Goal: Task Accomplishment & Management: Manage account settings

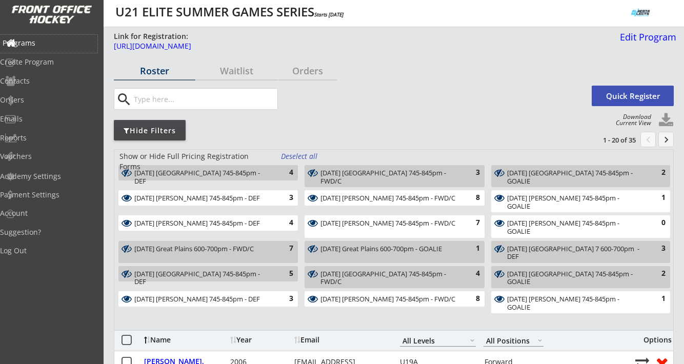
select select ""All Levels""
select select ""All Positions""
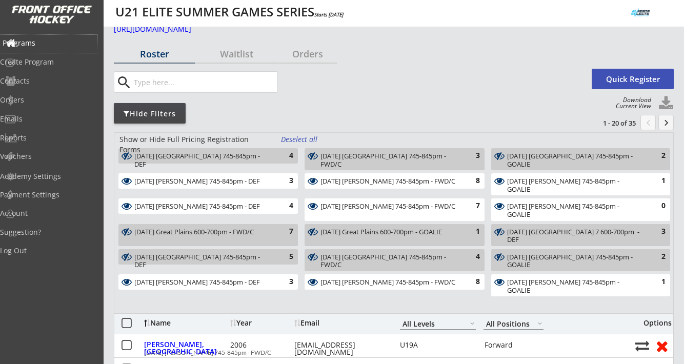
click at [52, 45] on div "Programs" at bounding box center [49, 42] width 92 height 7
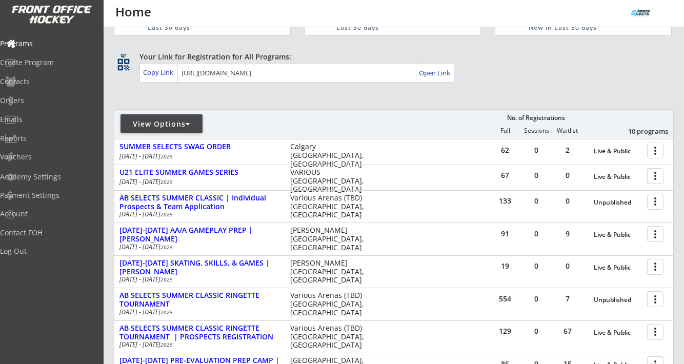
scroll to position [46, 0]
click at [454, 108] on div "REVENUE Last 30 days REGISTRATIONS Last 30 days CONTACTS New in Last 30 days qr…" at bounding box center [394, 270] width 560 height 576
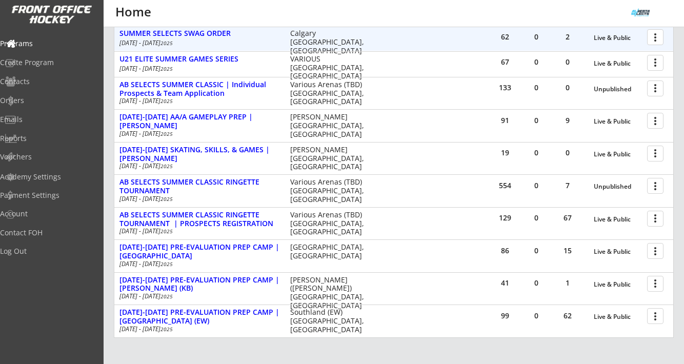
scroll to position [163, 0]
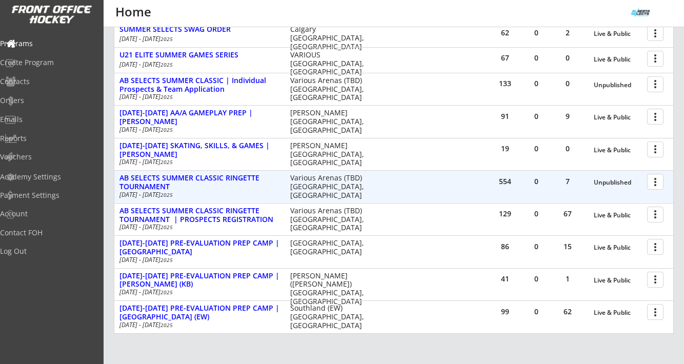
click at [655, 180] on div at bounding box center [657, 181] width 18 height 18
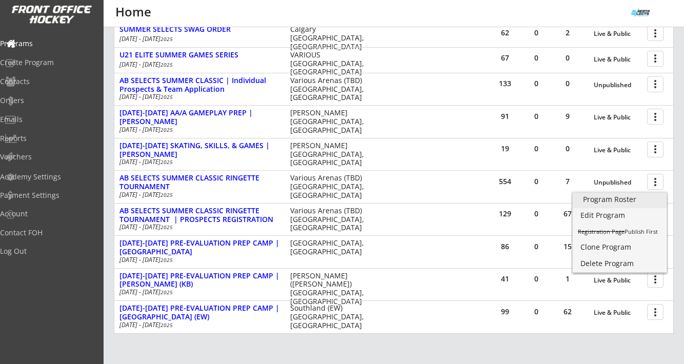
click at [627, 200] on div "Program Roster" at bounding box center [619, 199] width 73 height 7
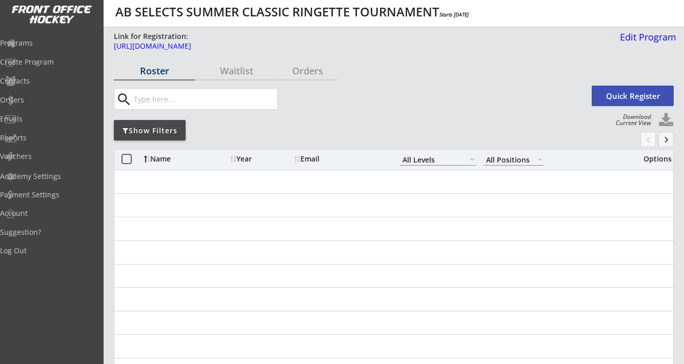
select select ""All Levels""
select select ""All Positions""
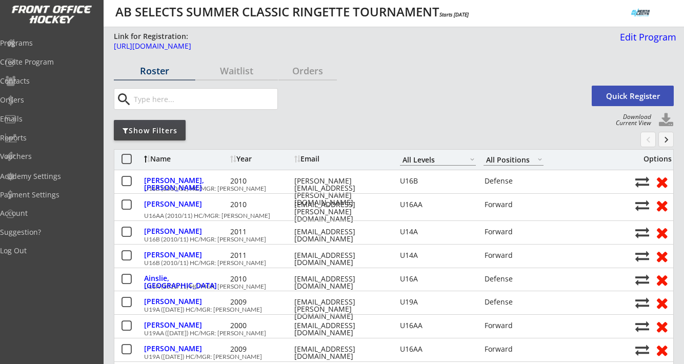
click at [667, 116] on button at bounding box center [666, 120] width 15 height 15
select select ""Player Info""
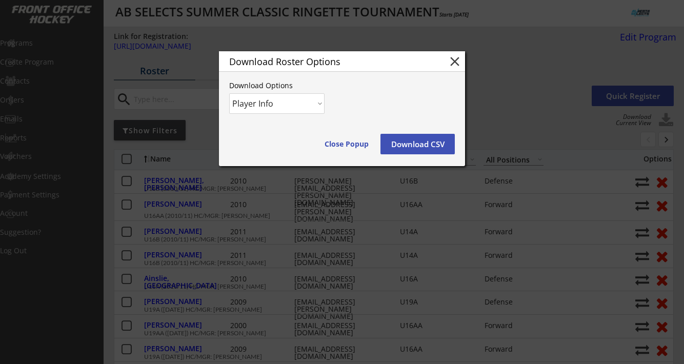
click at [420, 141] on button "Download CSV" at bounding box center [418, 144] width 74 height 21
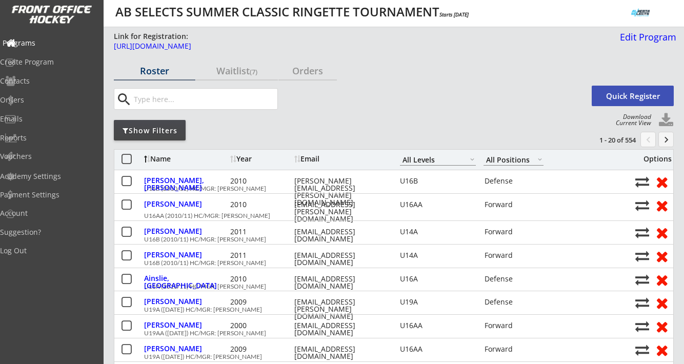
click at [45, 42] on div "Programs" at bounding box center [49, 42] width 92 height 7
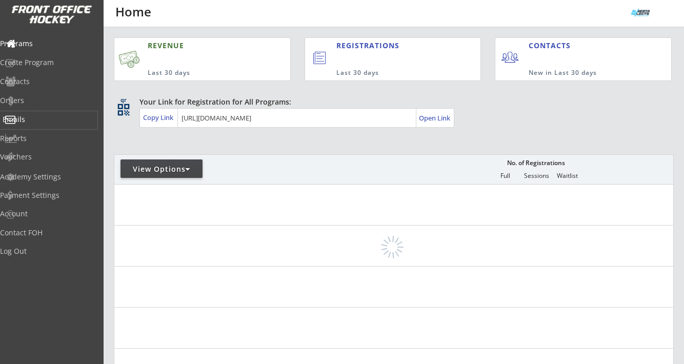
click at [36, 118] on div "Emails" at bounding box center [49, 119] width 92 height 7
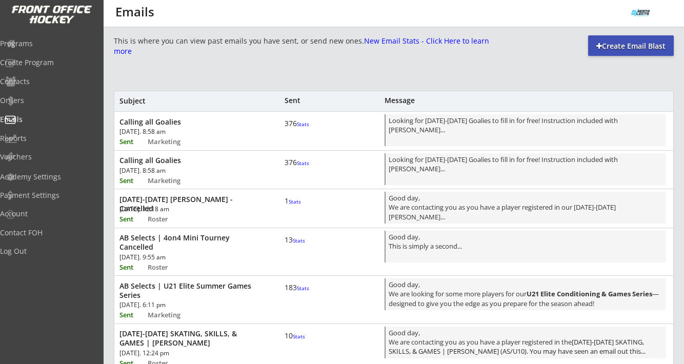
click at [614, 39] on div "Create Email Blast" at bounding box center [631, 45] width 86 height 21
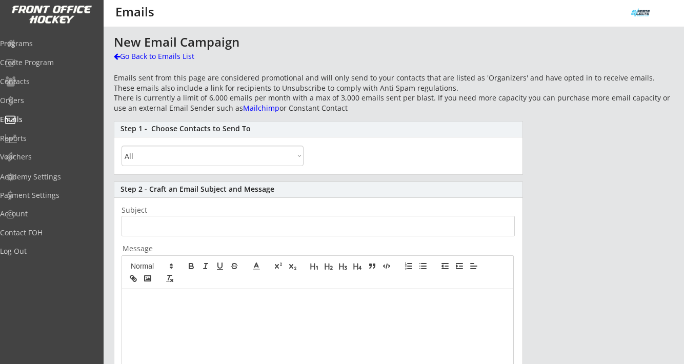
click at [192, 156] on select "All By Specific Programs Within Birth Year Range" at bounding box center [213, 156] width 182 height 21
select select ""By Specific Programs""
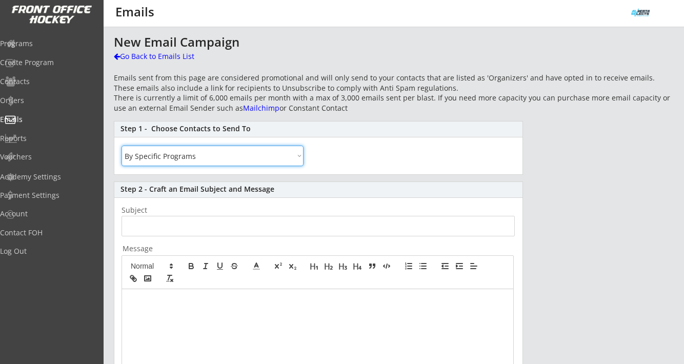
click at [122, 146] on select "All By Specific Programs Within Birth Year Range" at bounding box center [213, 156] width 182 height 21
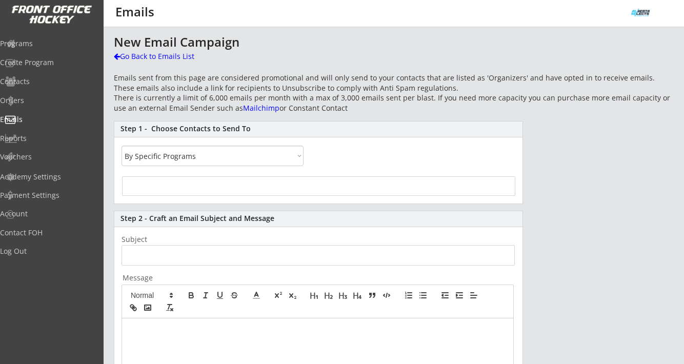
click at [189, 186] on div at bounding box center [318, 185] width 393 height 19
click at [189, 186] on input "search" at bounding box center [318, 185] width 387 height 10
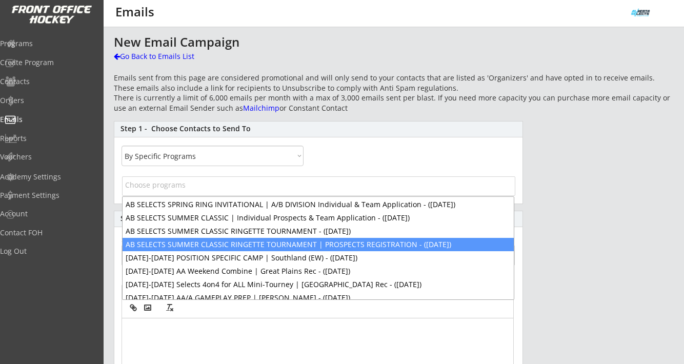
scroll to position [44, 0]
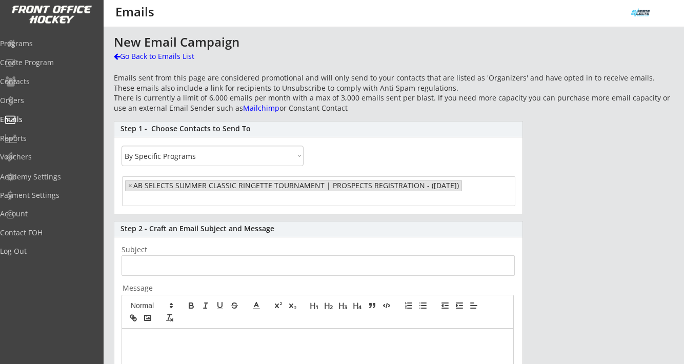
click at [241, 198] on ul "× AB SELECTS SUMMER CLASSIC RINGETTE TOURNAMENT | PROSPECTS REGISTRATION - (Aug…" at bounding box center [319, 190] width 392 height 26
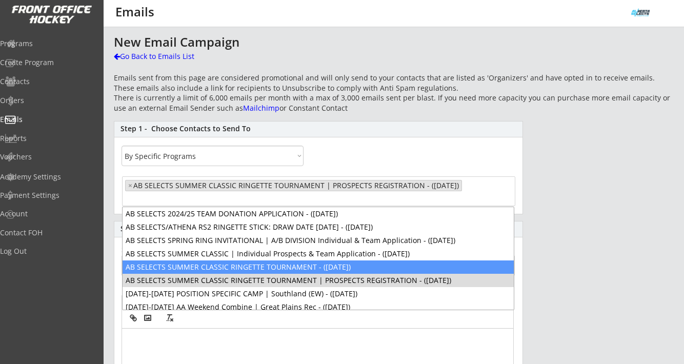
select select "1348695171700984260__LOOKUP__1738296748916x458418451986513900"
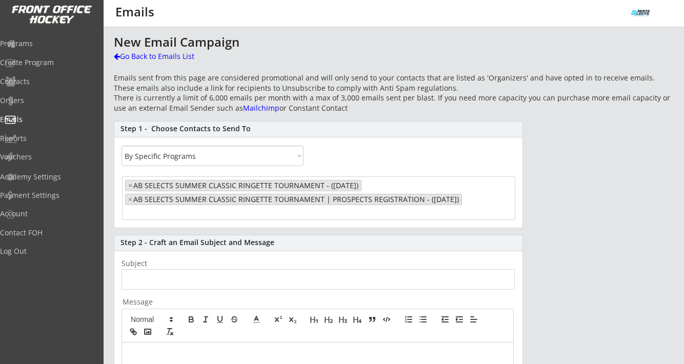
click at [349, 217] on span "× AB SELECTS SUMMER CLASSIC RINGETTE TOURNAMENT - (Aug 22, 2025) × AB SELECTS S…" at bounding box center [319, 199] width 392 height 44
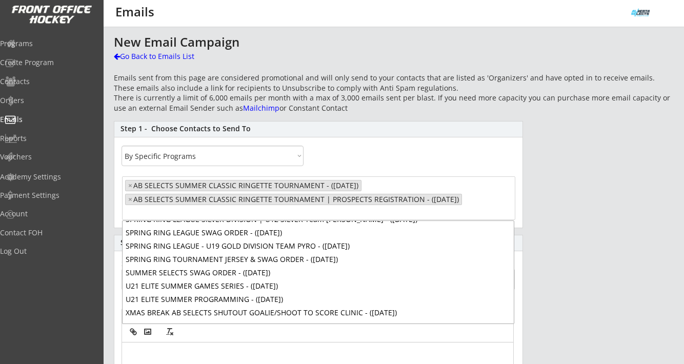
scroll to position [391, 0]
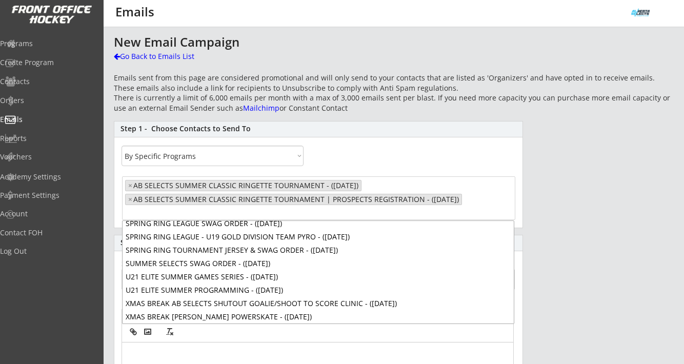
click at [553, 195] on div "New Email Campaign Go Back to Emails List Emails sent from this page are consid…" at bounding box center [394, 359] width 560 height 648
click at [462, 156] on div "Step 1 - Choose Contacts to Send To All By Specific Programs Within Birth Year …" at bounding box center [318, 174] width 409 height 107
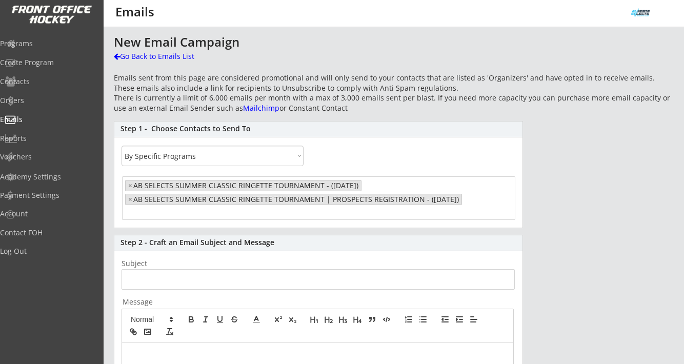
click at [153, 286] on input "input" at bounding box center [318, 279] width 393 height 21
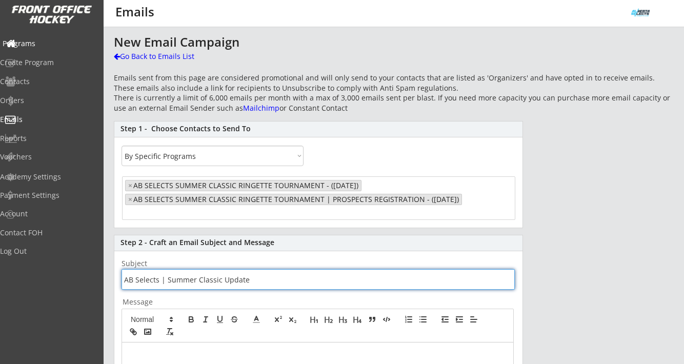
type input "AB Selects | Summer Classic Update"
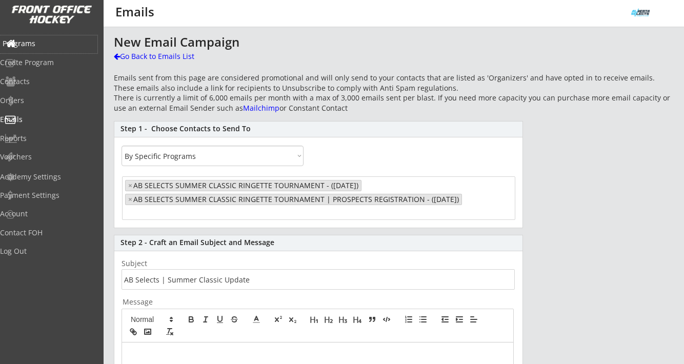
click at [40, 44] on div "Programs" at bounding box center [49, 43] width 92 height 7
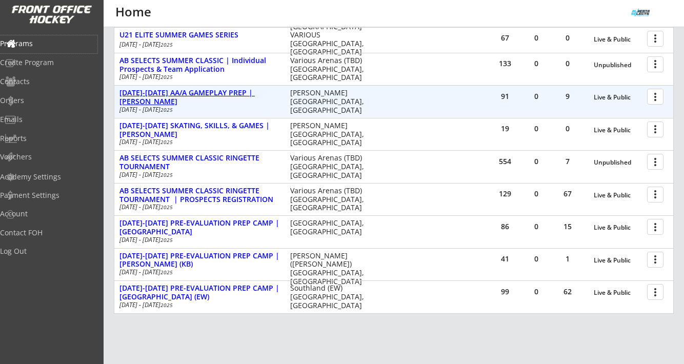
scroll to position [193, 0]
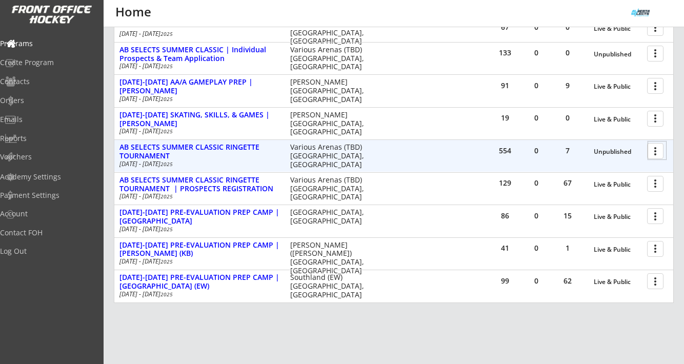
click at [656, 149] on div at bounding box center [657, 151] width 18 height 18
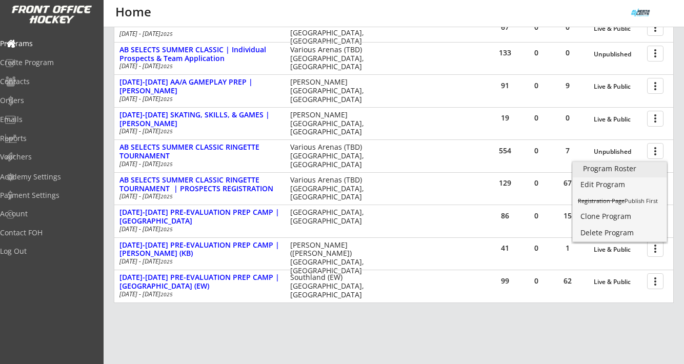
click at [622, 172] on div "Program Roster" at bounding box center [619, 168] width 73 height 7
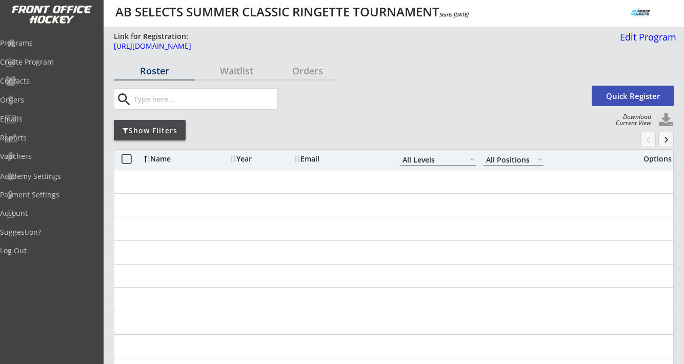
select select ""All Levels""
select select ""All Positions""
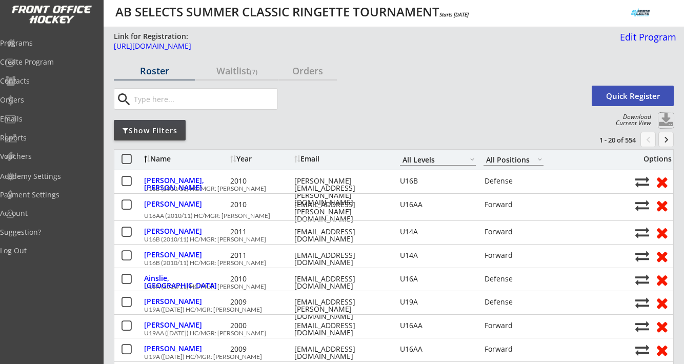
click at [664, 120] on button at bounding box center [666, 120] width 15 height 15
select select ""Player Info""
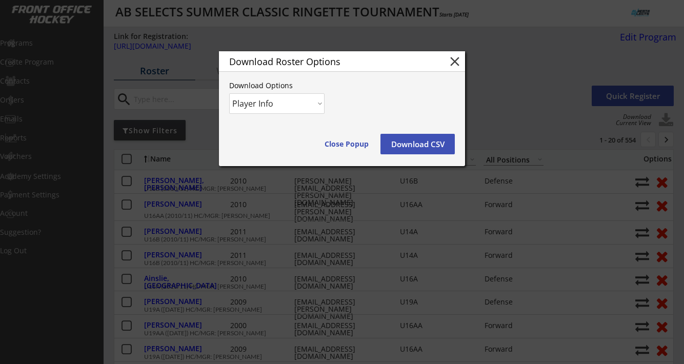
click at [429, 142] on button "Download CSV" at bounding box center [418, 144] width 74 height 21
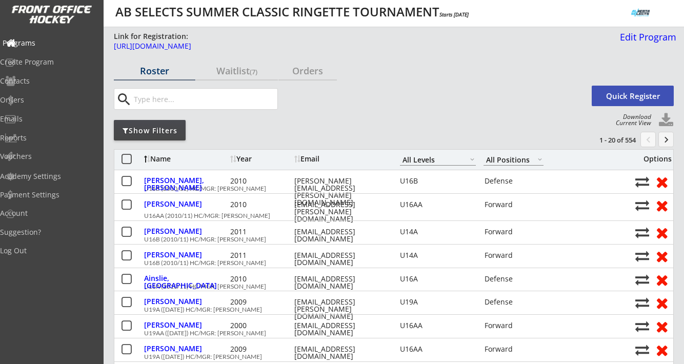
click at [43, 43] on div "Programs" at bounding box center [49, 42] width 92 height 7
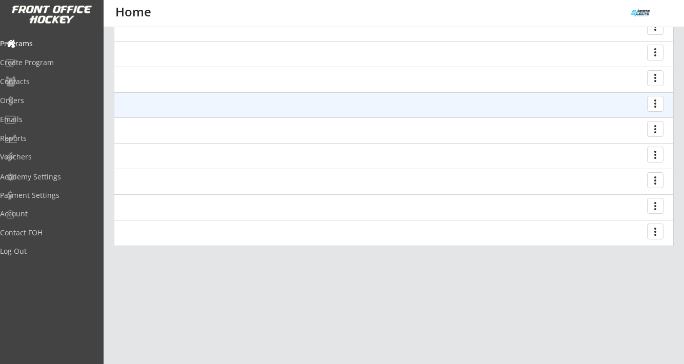
scroll to position [194, 0]
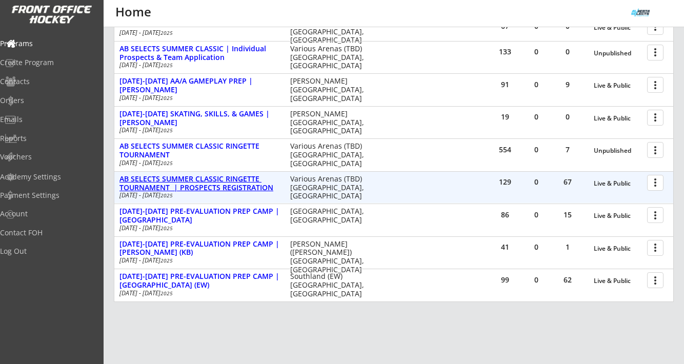
click at [231, 185] on div "AB SELECTS SUMMER CLASSIC RINGETTE TOURNAMENT | PROSPECTS REGISTRATION" at bounding box center [199, 183] width 160 height 17
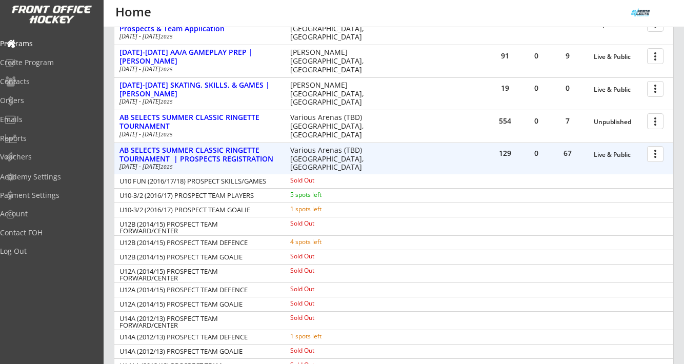
scroll to position [225, 0]
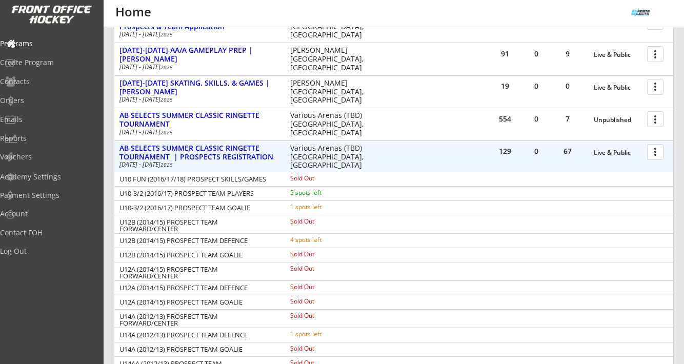
click at [652, 155] on div at bounding box center [657, 152] width 18 height 18
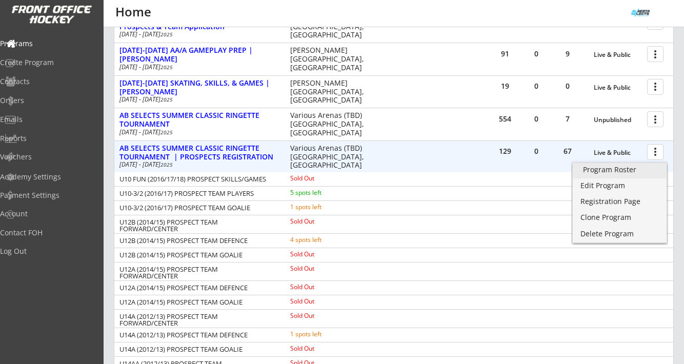
click at [631, 168] on div "Program Roster" at bounding box center [619, 169] width 73 height 7
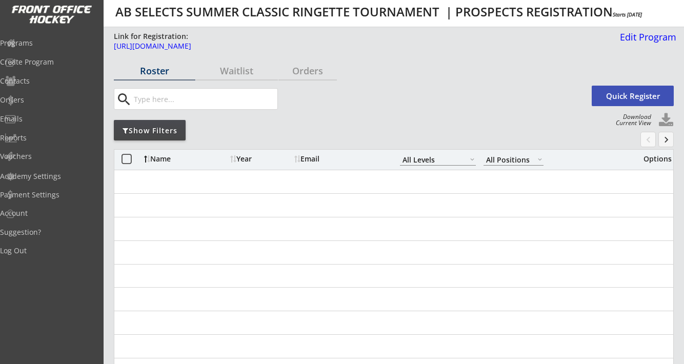
select select ""All Levels""
select select ""All Positions""
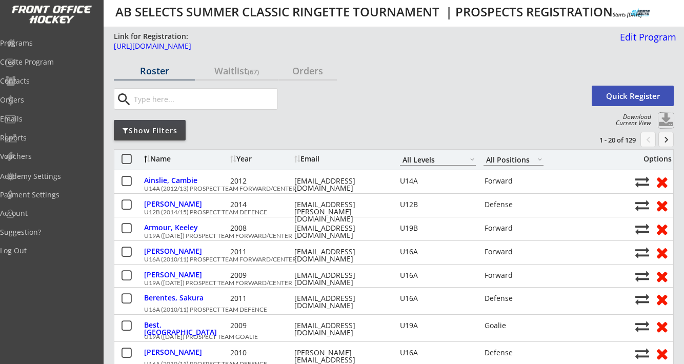
click at [666, 118] on button at bounding box center [666, 120] width 15 height 15
select select ""Player Info""
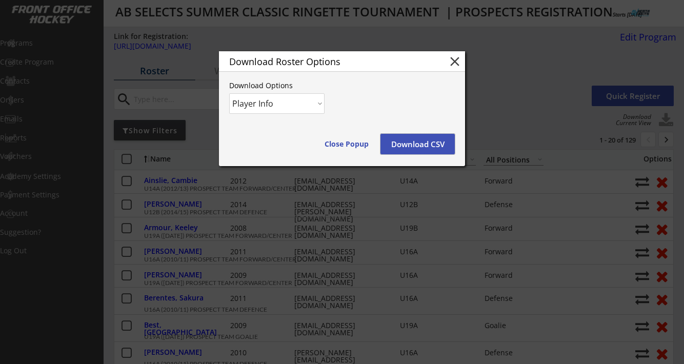
click at [407, 142] on button "Download CSV" at bounding box center [418, 144] width 74 height 21
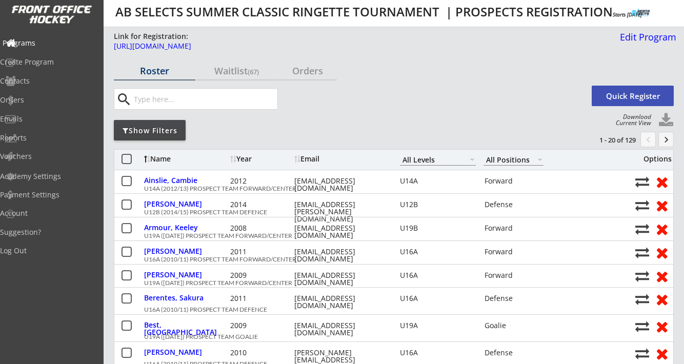
click at [44, 39] on div "Programs" at bounding box center [49, 42] width 92 height 7
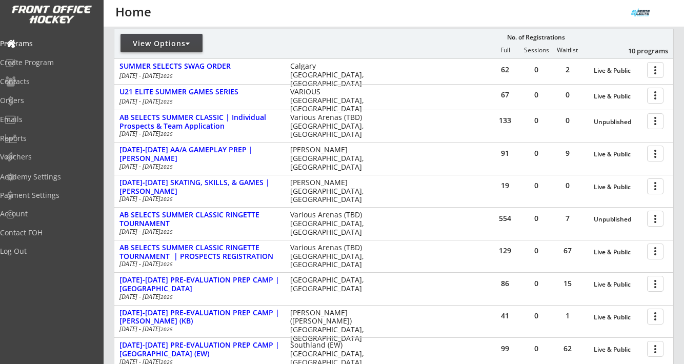
scroll to position [182, 0]
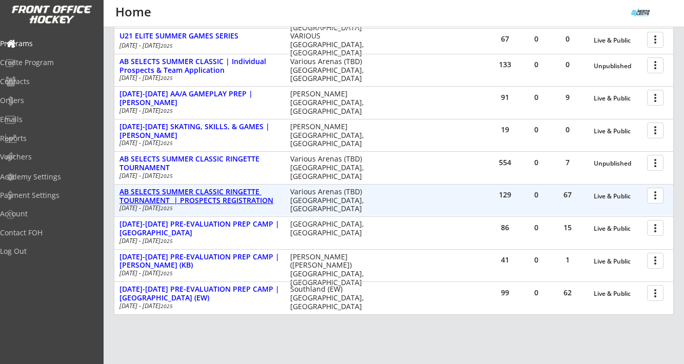
click at [213, 195] on div "AB SELECTS SUMMER CLASSIC RINGETTE TOURNAMENT | PROSPECTS REGISTRATION" at bounding box center [199, 196] width 160 height 17
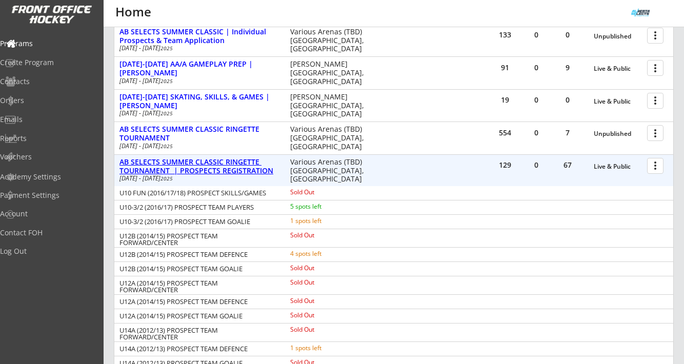
scroll to position [218, 0]
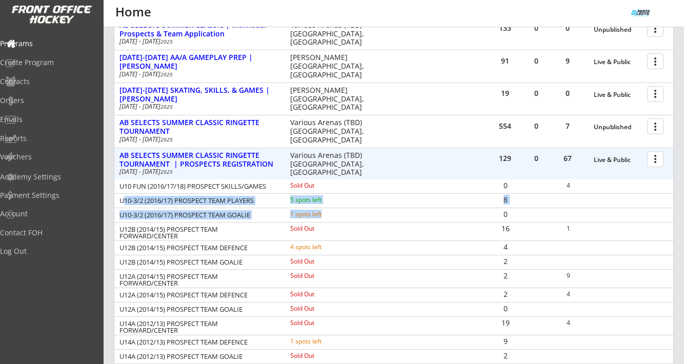
drag, startPoint x: 121, startPoint y: 202, endPoint x: 327, endPoint y: 218, distance: 206.3
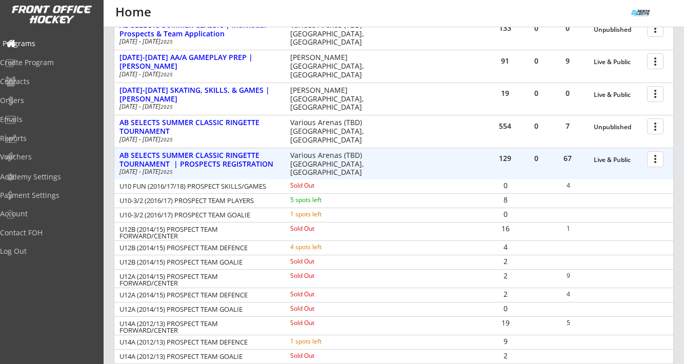
click at [35, 42] on div "Programs" at bounding box center [49, 43] width 92 height 7
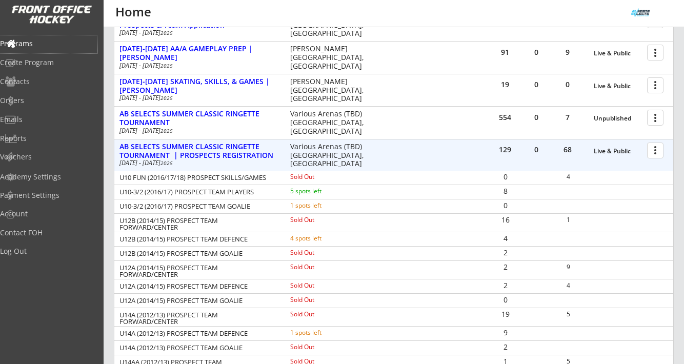
scroll to position [228, 0]
click at [196, 151] on div "AB SELECTS SUMMER CLASSIC RINGETTE TOURNAMENT | PROSPECTS REGISTRATION" at bounding box center [199, 150] width 160 height 17
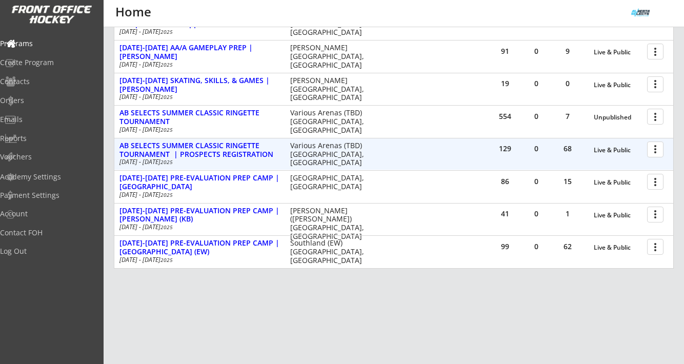
click at [659, 157] on div "more_vert" at bounding box center [656, 149] width 22 height 21
click at [659, 156] on div at bounding box center [657, 149] width 18 height 18
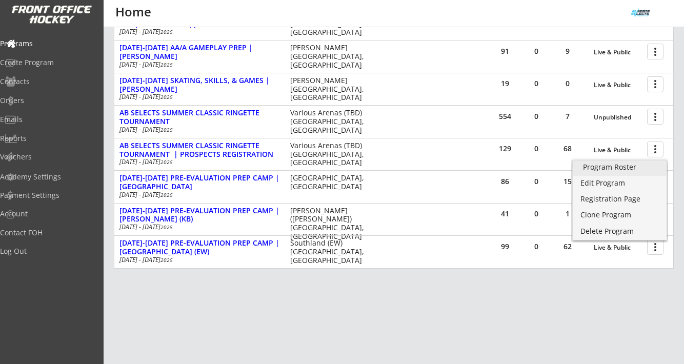
click at [640, 164] on div "Program Roster" at bounding box center [619, 167] width 73 height 7
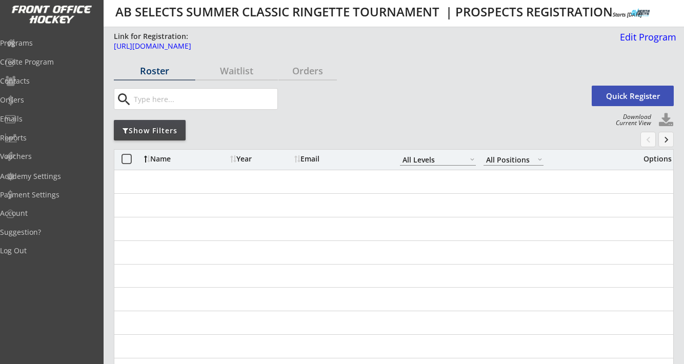
select select ""All Levels""
select select ""All Positions""
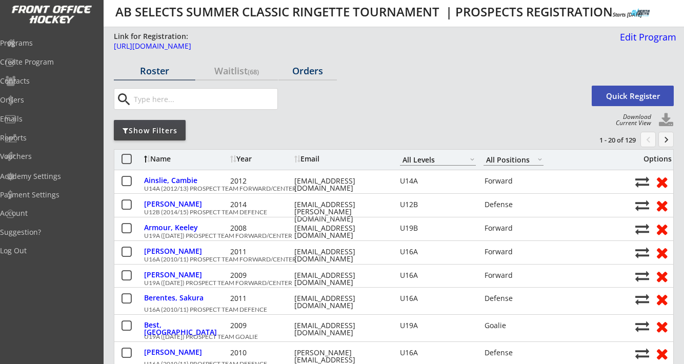
click at [313, 72] on div "Orders" at bounding box center [307, 70] width 58 height 9
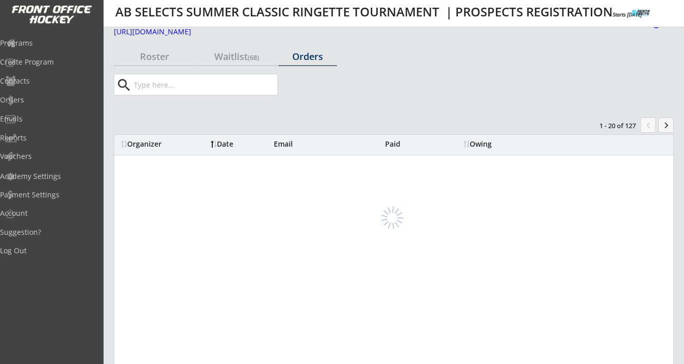
scroll to position [20, 0]
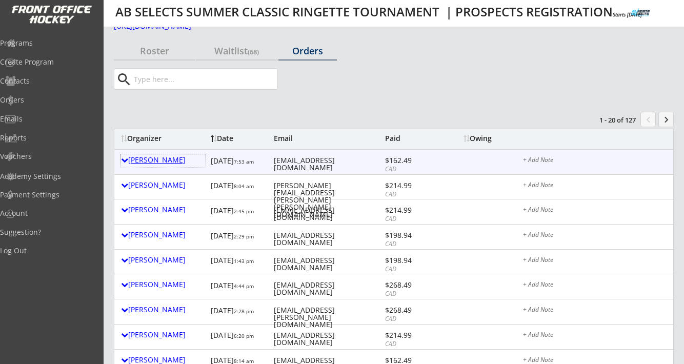
click at [145, 158] on div "[PERSON_NAME]" at bounding box center [163, 159] width 85 height 7
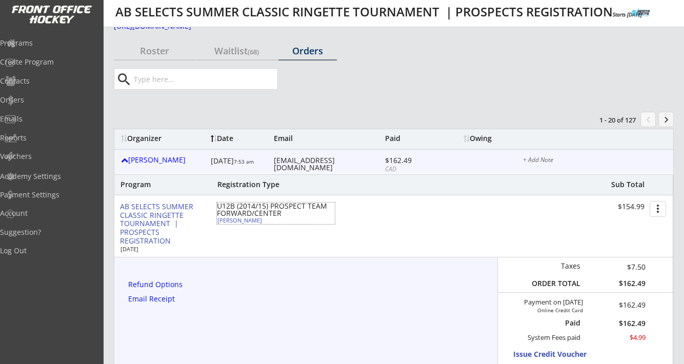
drag, startPoint x: 264, startPoint y: 221, endPoint x: 218, endPoint y: 222, distance: 46.2
click at [218, 222] on div "[PERSON_NAME]" at bounding box center [274, 220] width 114 height 6
select select ""Forward""
select select ""U12B""
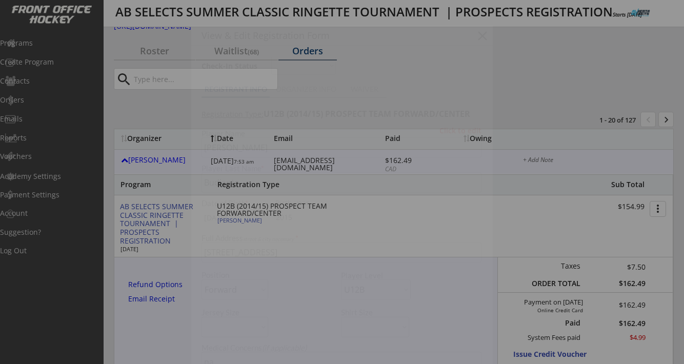
type input "[DEMOGRAPHIC_DATA]"
type input "[GEOGRAPHIC_DATA]"
type input "No"
type input "[PERSON_NAME] [PERSON_NAME]"
select select ""No""
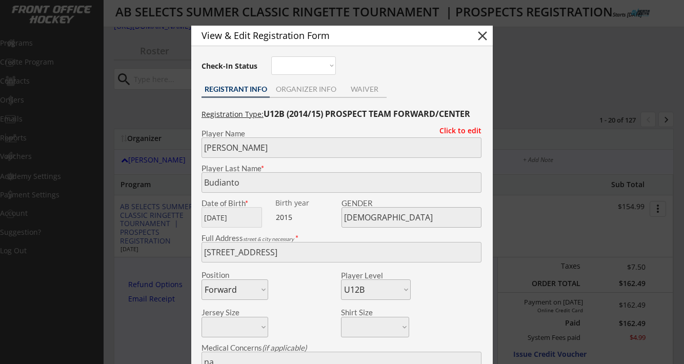
copy div "[PERSON_NAME]"
click at [164, 133] on div at bounding box center [342, 182] width 684 height 364
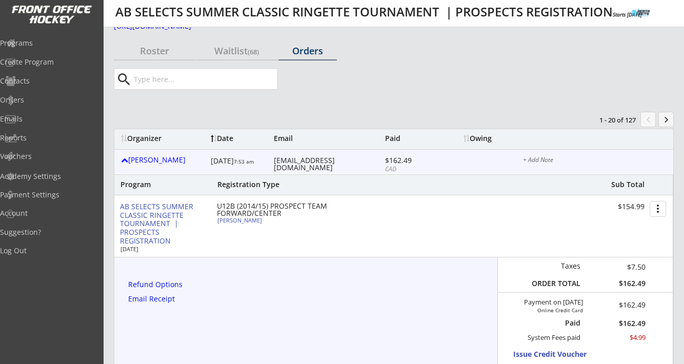
click at [305, 161] on div "[EMAIL_ADDRESS][DOMAIN_NAME]" at bounding box center [328, 164] width 109 height 14
copy div "kastringer80@gmail.com"
click at [121, 160] on div at bounding box center [124, 159] width 7 height 7
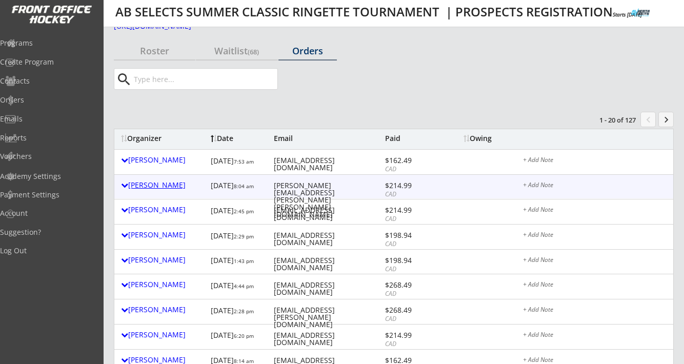
click at [139, 186] on div "Tracey Miller" at bounding box center [163, 185] width 85 height 7
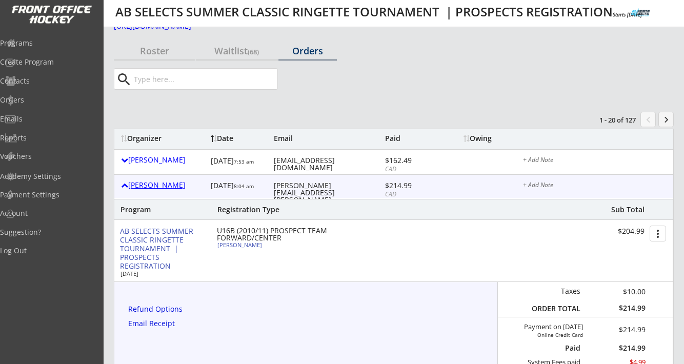
click at [159, 190] on div "Tracey Miller" at bounding box center [163, 186] width 85 height 13
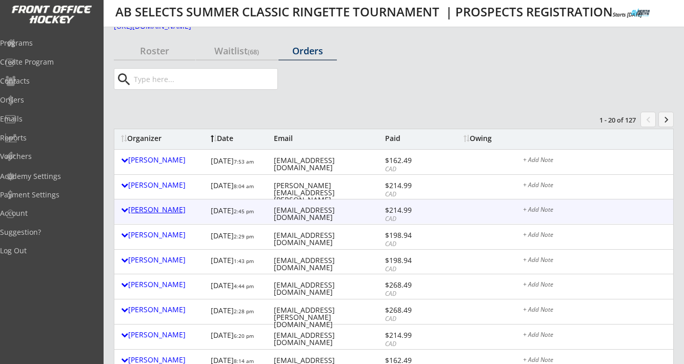
click at [160, 211] on div "Shawn Merkley" at bounding box center [163, 209] width 85 height 7
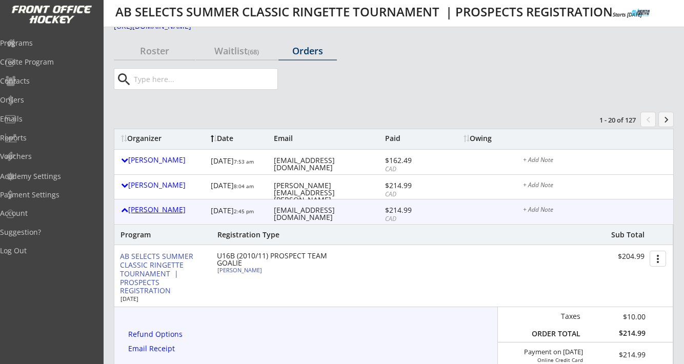
click at [172, 216] on div "Shawn Merkley" at bounding box center [163, 210] width 85 height 13
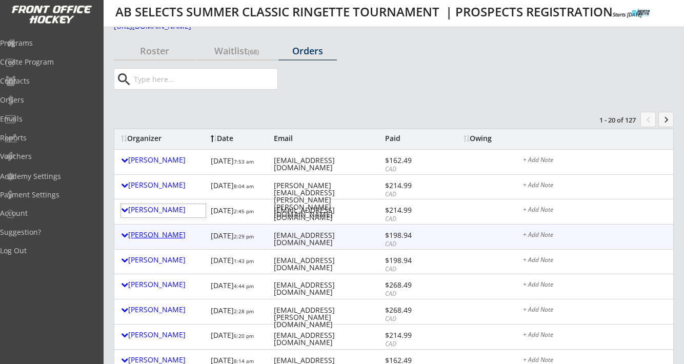
click at [156, 238] on div "Kara Haug" at bounding box center [163, 234] width 85 height 7
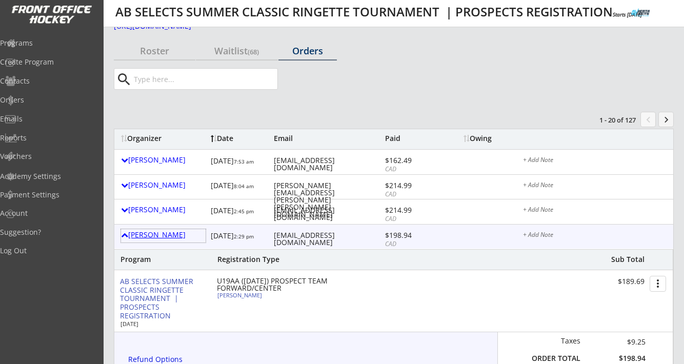
click at [151, 235] on div "Kara Haug" at bounding box center [163, 234] width 85 height 7
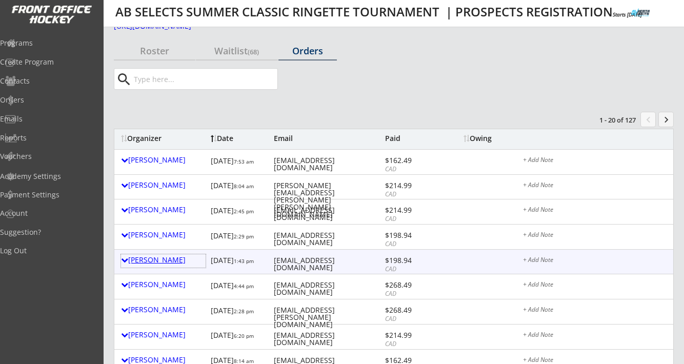
click at [155, 258] on div "Jodie Shambel" at bounding box center [163, 259] width 85 height 7
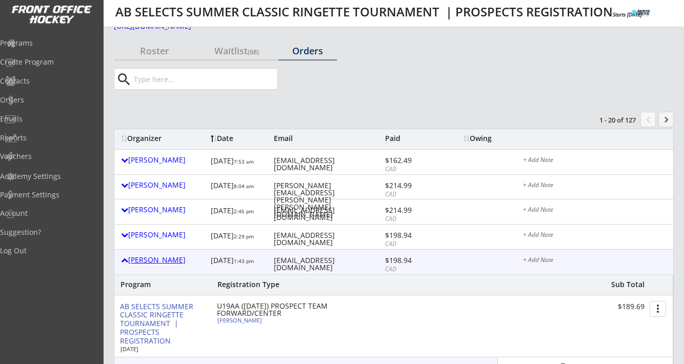
click at [155, 258] on div "Jodie Shambel" at bounding box center [163, 259] width 85 height 7
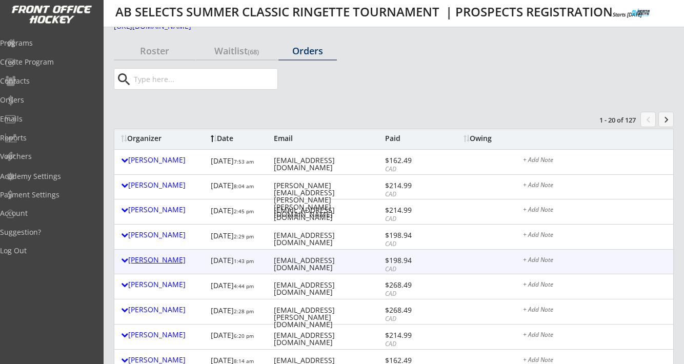
click at [155, 258] on div "Jodie Shambel" at bounding box center [163, 259] width 85 height 7
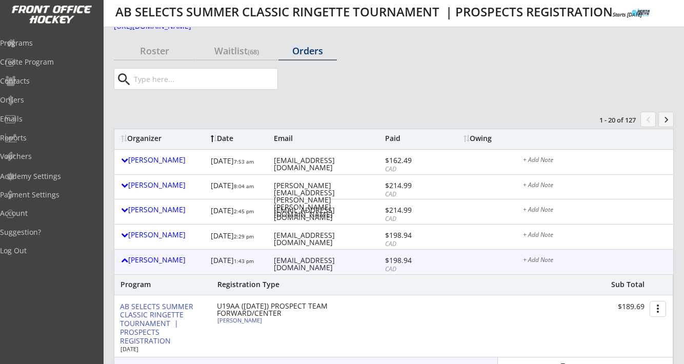
click at [156, 252] on div "Jodie Shambel 8/17/25 1:43 pm jodie_bachtold@hotmail.com $198.94 CAD + Add Note" at bounding box center [393, 262] width 559 height 24
click at [156, 258] on div "Jodie Shambel" at bounding box center [163, 259] width 85 height 7
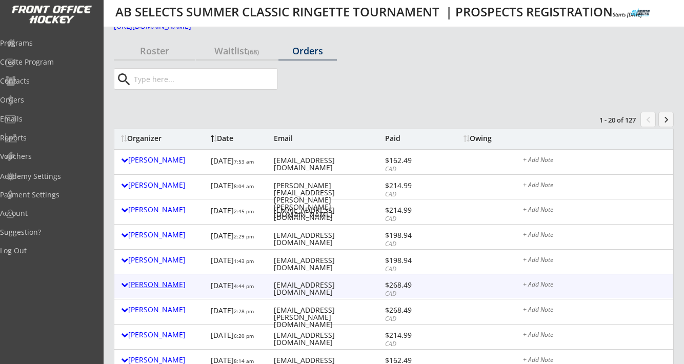
click at [156, 285] on div "Kenn Mitchell" at bounding box center [163, 284] width 85 height 7
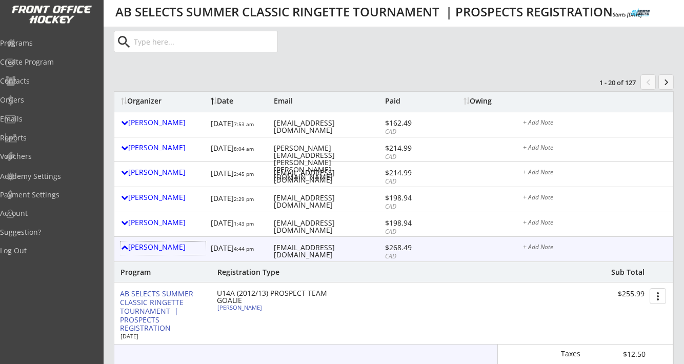
scroll to position [14, 0]
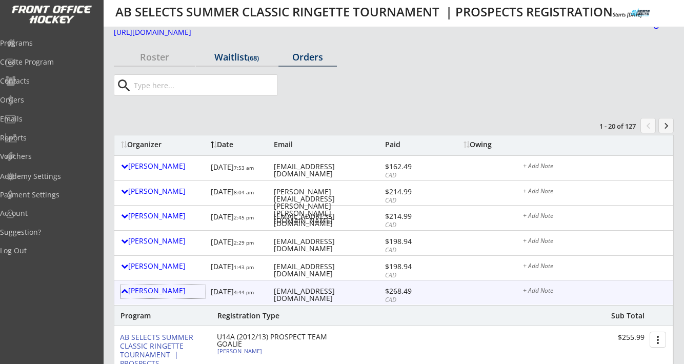
click at [220, 62] on div "Waitlist (68)" at bounding box center [237, 56] width 82 height 9
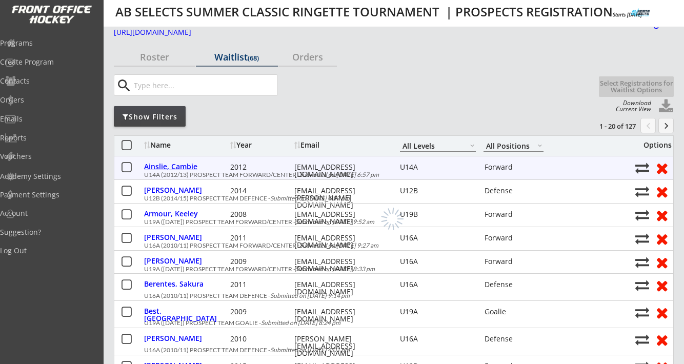
click at [180, 169] on div "Ainslie, Cambie" at bounding box center [186, 166] width 84 height 7
select select ""Forward""
select select ""U14A""
select select ""No""
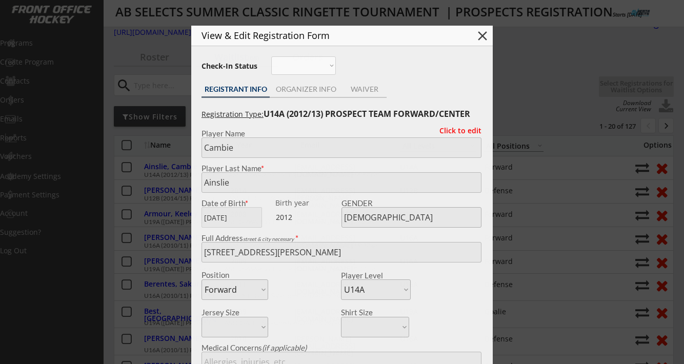
type input "TORL Zone 6 U14 (BC team)"
type input "None"
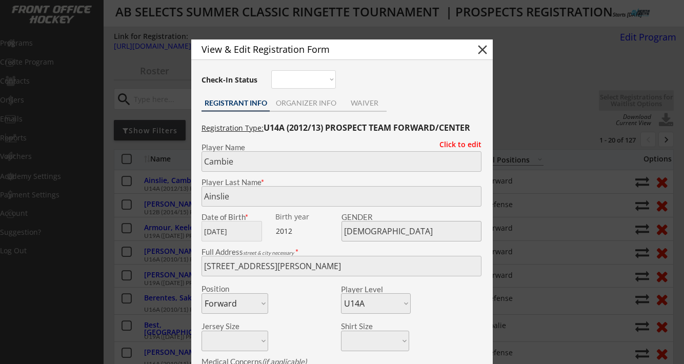
click at [486, 51] on button "close" at bounding box center [482, 49] width 15 height 15
select select ""PLACEHOLDER_1427118222253""
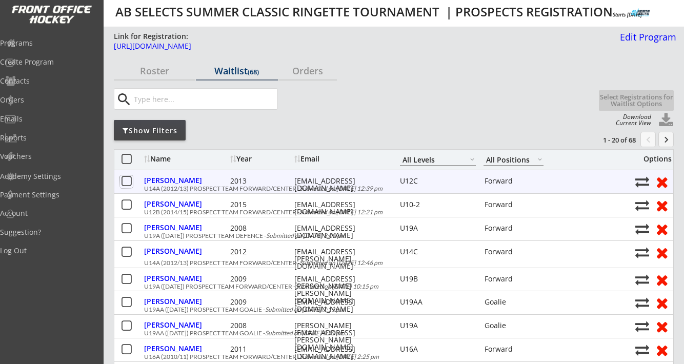
click at [130, 178] on button at bounding box center [126, 181] width 13 height 13
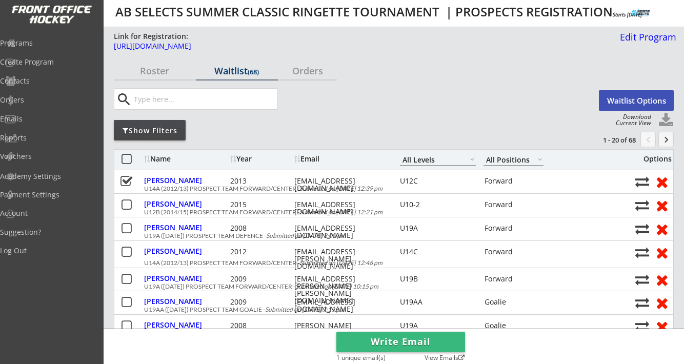
click at [616, 103] on button "Waitlist Options" at bounding box center [636, 100] width 75 height 21
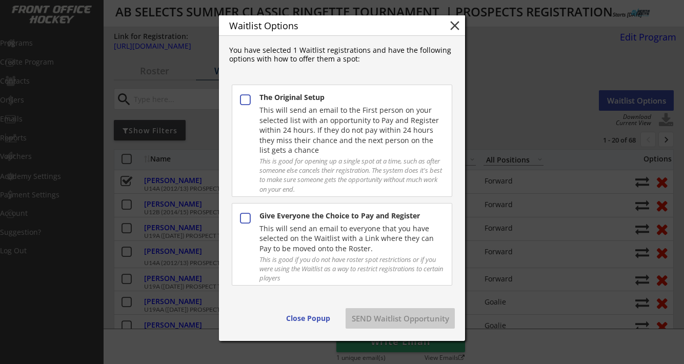
click at [368, 247] on div "This will send an email to everyone that you have selected on the Waitlist with…" at bounding box center [352, 239] width 184 height 30
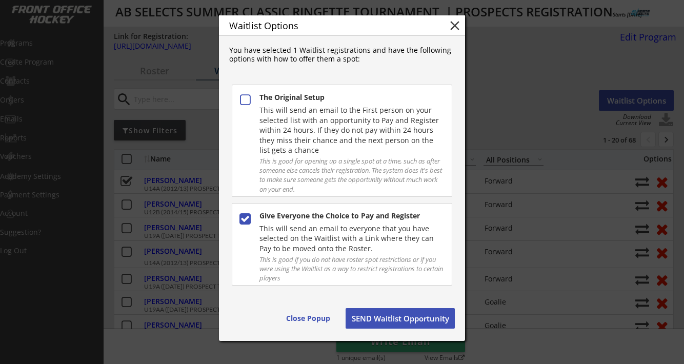
click at [378, 316] on button "SEND Waitlist Opportunity" at bounding box center [400, 318] width 109 height 21
click at [374, 313] on button "SEND Waitlist Opportunity" at bounding box center [400, 318] width 109 height 21
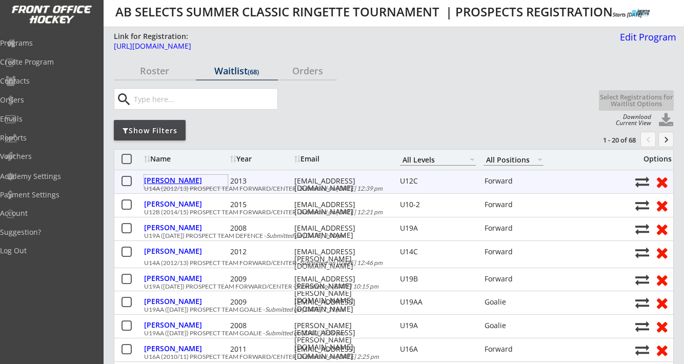
click at [183, 180] on div "[PERSON_NAME]" at bounding box center [186, 180] width 84 height 7
type input "Brianna"
type input "Hugenholtz"
type input "10/18/2013"
type input "FEMALE"
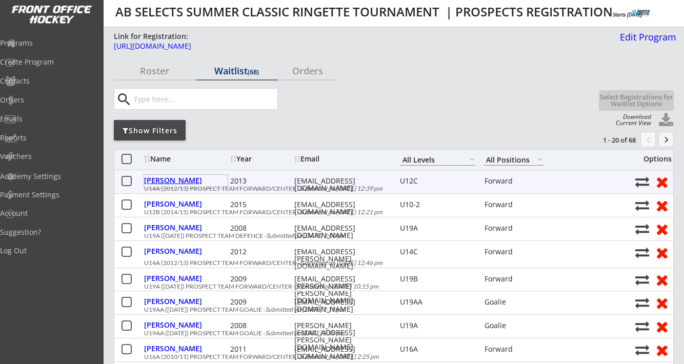
type input "150 Sienna Ridge Landing SW, Calgary, AB T3H 3T1, Canada"
select select ""Forward""
select select ""U12C""
type input "Kerri Hugenholtz"
type input "(403) 483-6093"
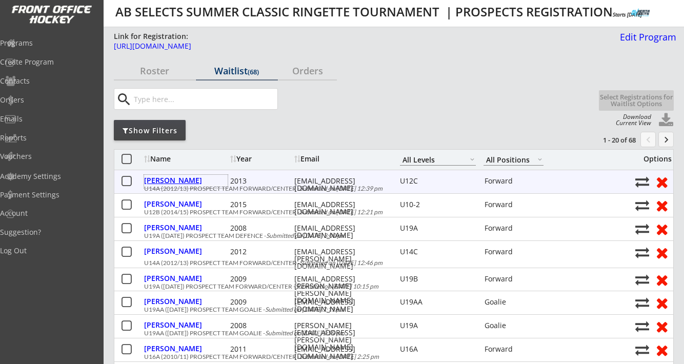
type input "Yes"
select select ""Yes""
type input "U12C"
type input "Happy to manage gate but not coach. Friend request for: Linnea Moxham"
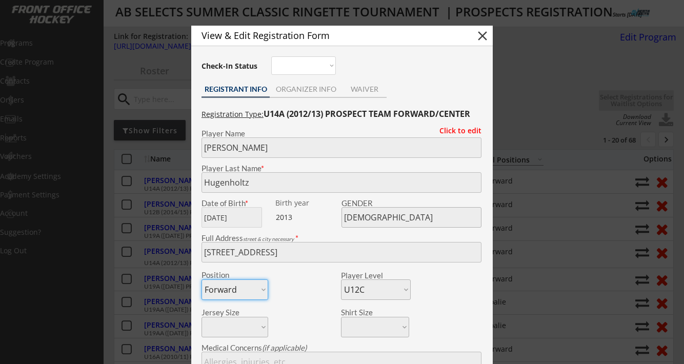
click at [194, 169] on div "View & Edit Registration Form close Check-In Status Not here Present REGISTRANT…" at bounding box center [342, 321] width 302 height 591
click at [181, 166] on div at bounding box center [342, 182] width 684 height 364
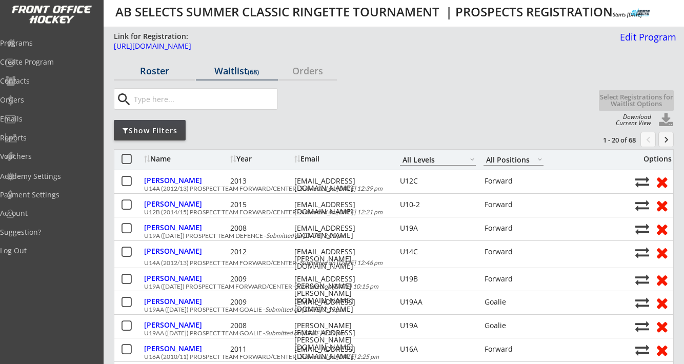
click at [155, 73] on div "Roster" at bounding box center [155, 70] width 82 height 9
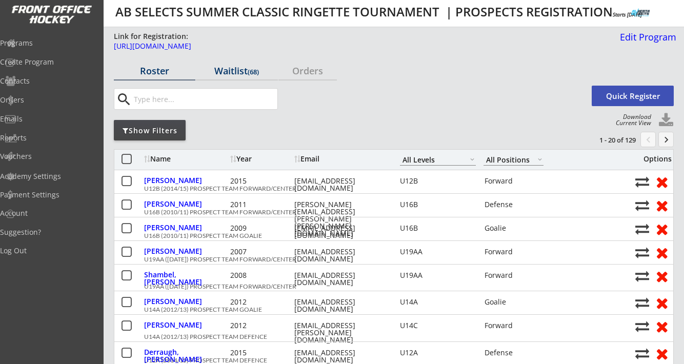
click at [228, 72] on div "Waitlist (68)" at bounding box center [237, 70] width 82 height 9
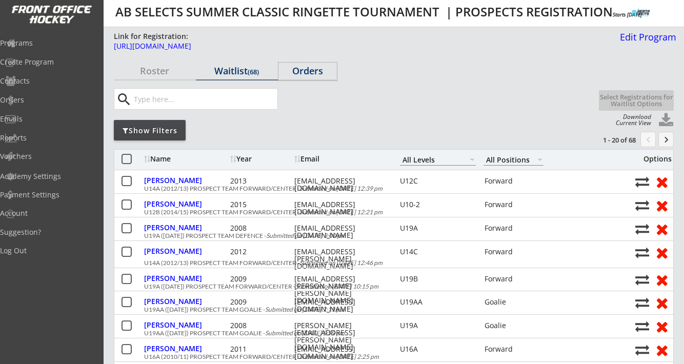
click at [304, 71] on div "Orders" at bounding box center [307, 70] width 58 height 9
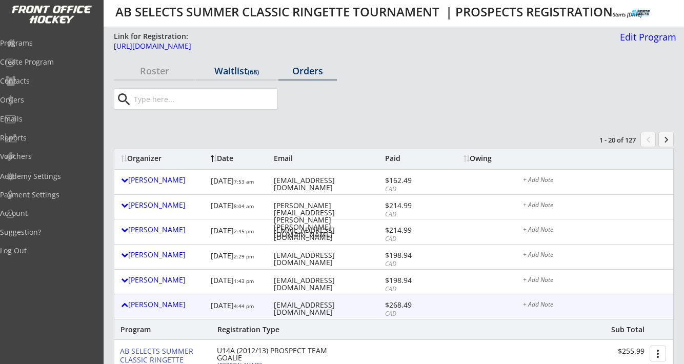
click at [259, 73] on font "(68)" at bounding box center [253, 71] width 11 height 9
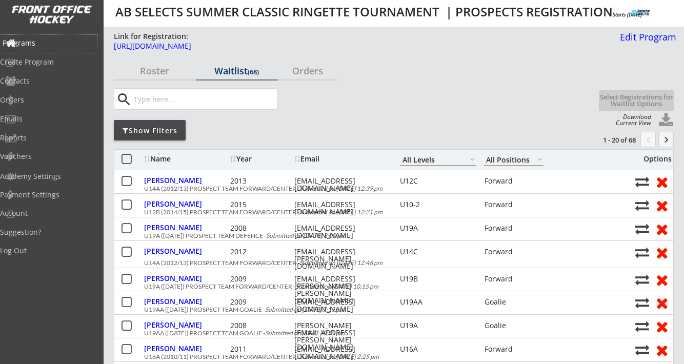
click at [54, 43] on div "Programs" at bounding box center [49, 42] width 92 height 7
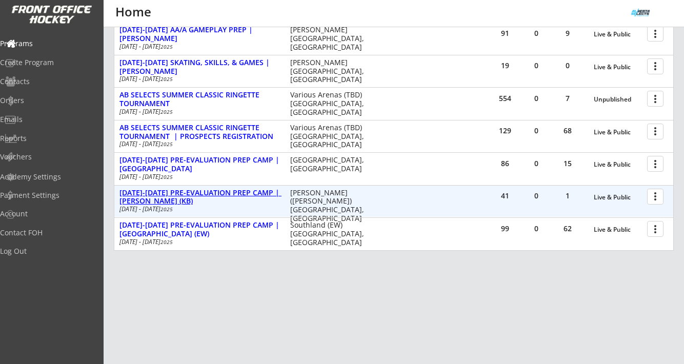
scroll to position [250, 0]
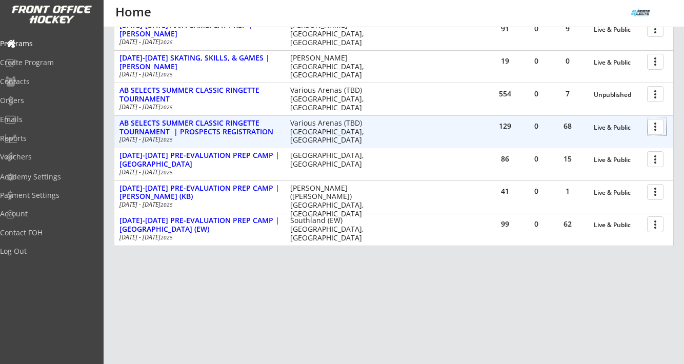
click at [660, 127] on div at bounding box center [657, 126] width 18 height 18
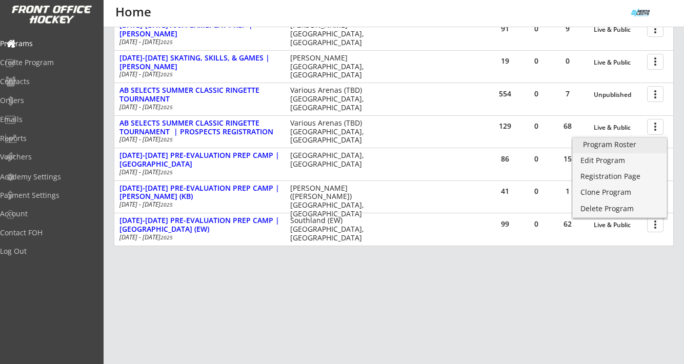
click at [643, 141] on div "Program Roster" at bounding box center [619, 144] width 73 height 7
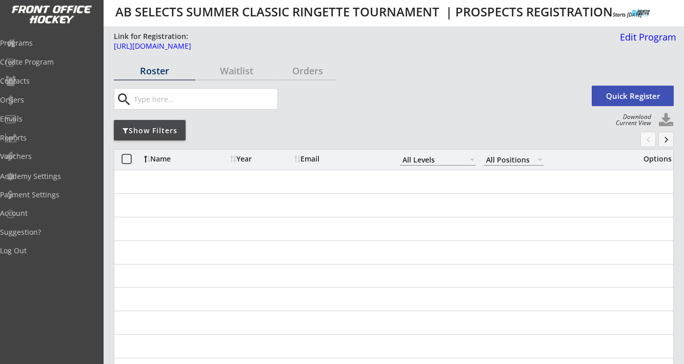
select select ""All Levels""
select select ""All Positions""
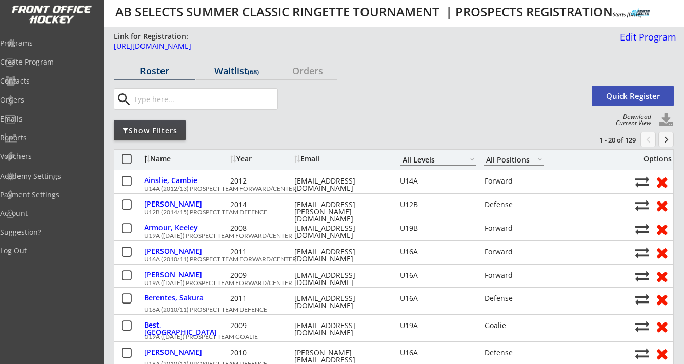
click at [238, 70] on div "Waitlist (68)" at bounding box center [237, 70] width 82 height 9
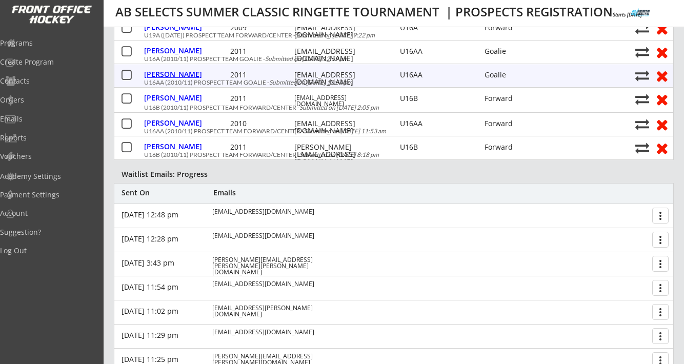
scroll to position [488, 0]
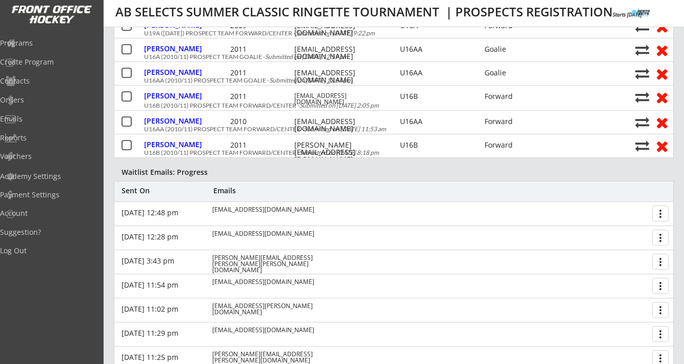
click at [665, 215] on button "more_vert" at bounding box center [660, 214] width 16 height 16
click at [637, 230] on div "Cancel Opportunity" at bounding box center [621, 232] width 73 height 7
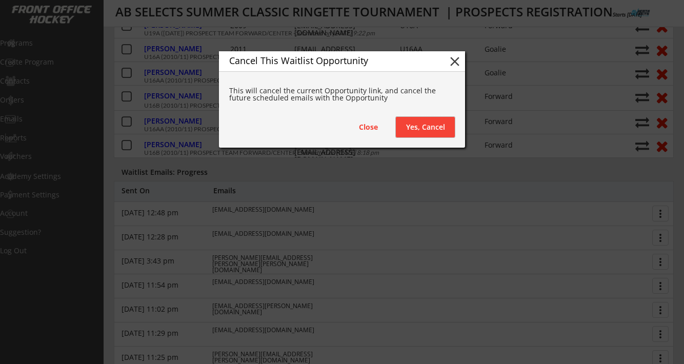
click at [430, 117] on button "Yes, Cancel" at bounding box center [425, 127] width 59 height 21
click at [417, 129] on button "Yes, Cancel" at bounding box center [425, 127] width 59 height 21
